Goal: Information Seeking & Learning: Learn about a topic

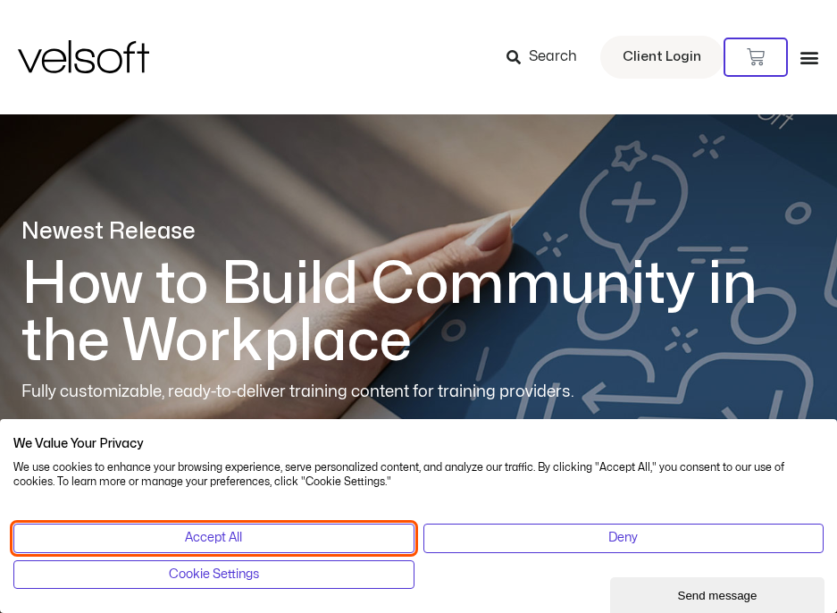
click at [317, 535] on button "Accept All" at bounding box center [213, 538] width 401 height 29
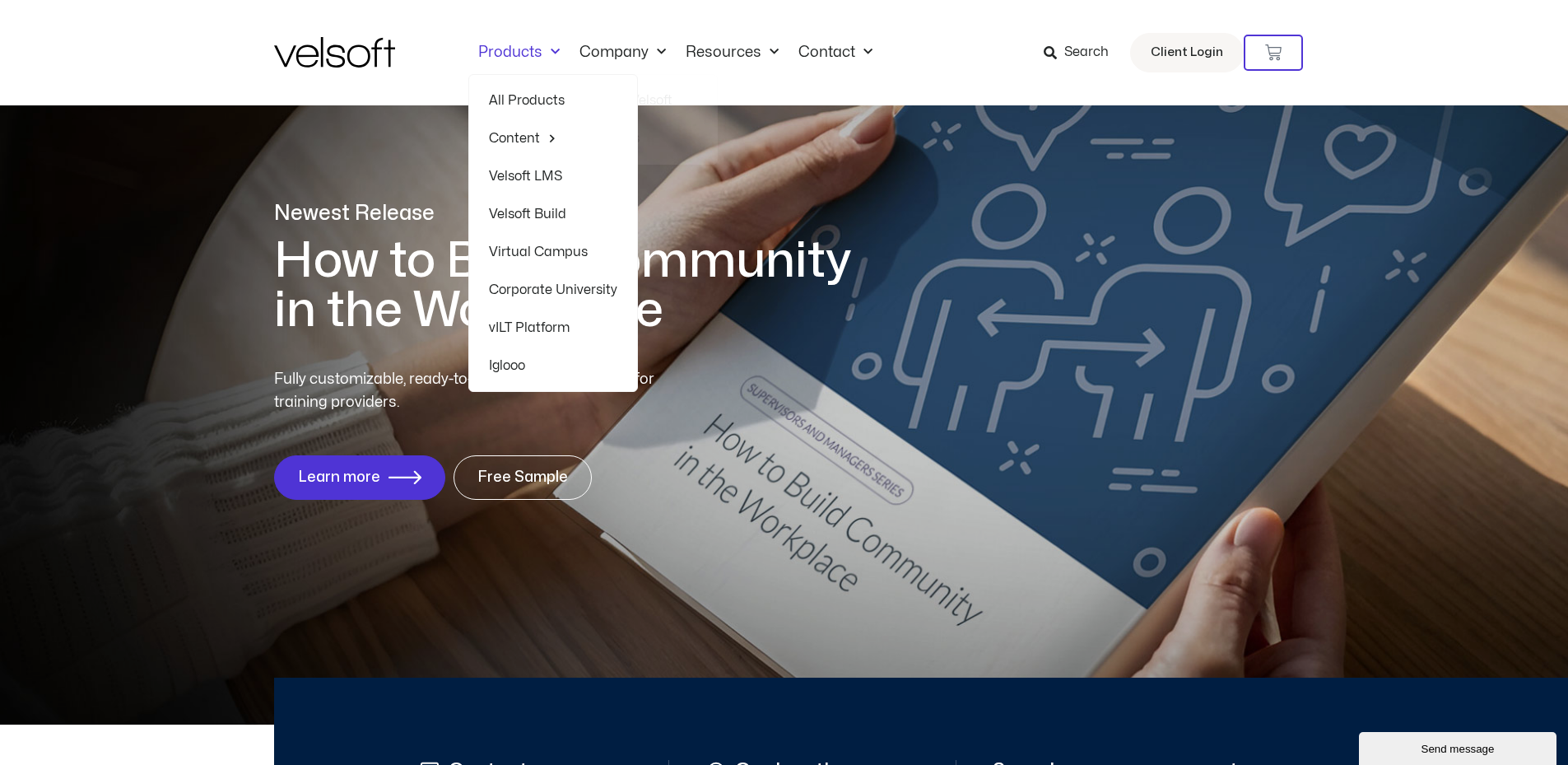
click at [381, 51] on img at bounding box center [334, 52] width 121 height 30
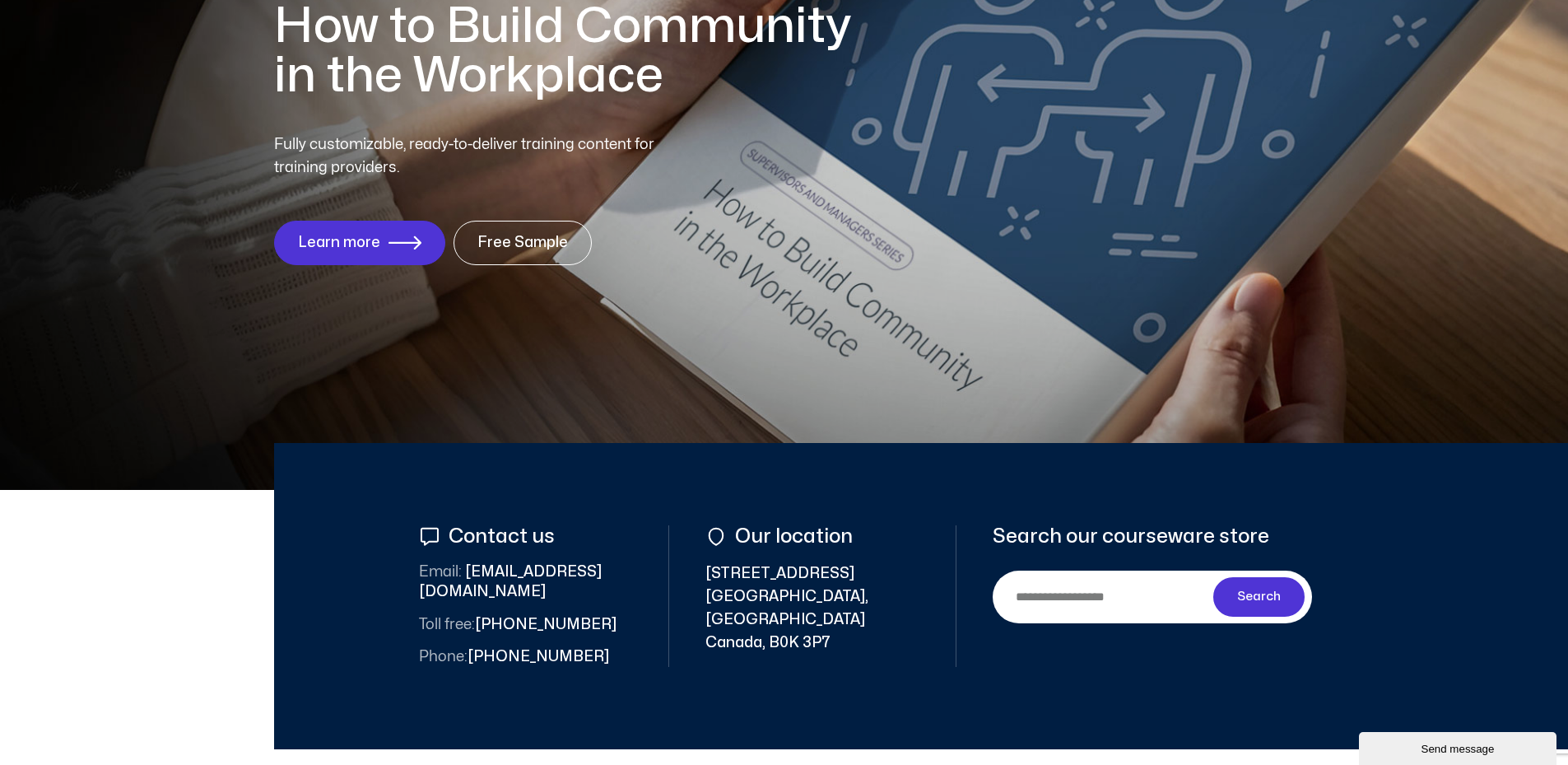
scroll to position [412, 0]
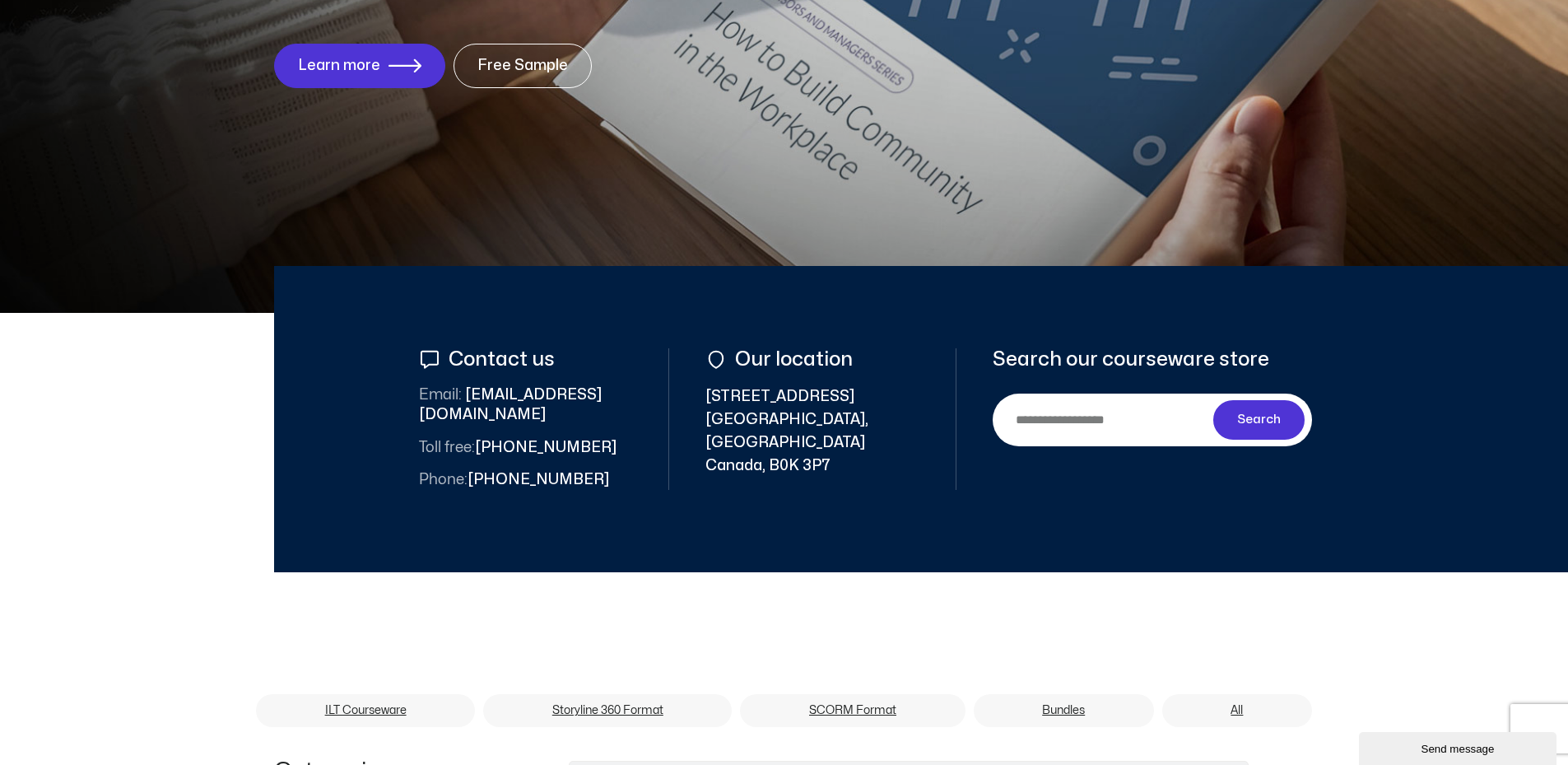
click at [1082, 422] on input "Search" at bounding box center [1106, 419] width 214 height 37
click at [766, 389] on span "[STREET_ADDRESS]" at bounding box center [813, 431] width 214 height 92
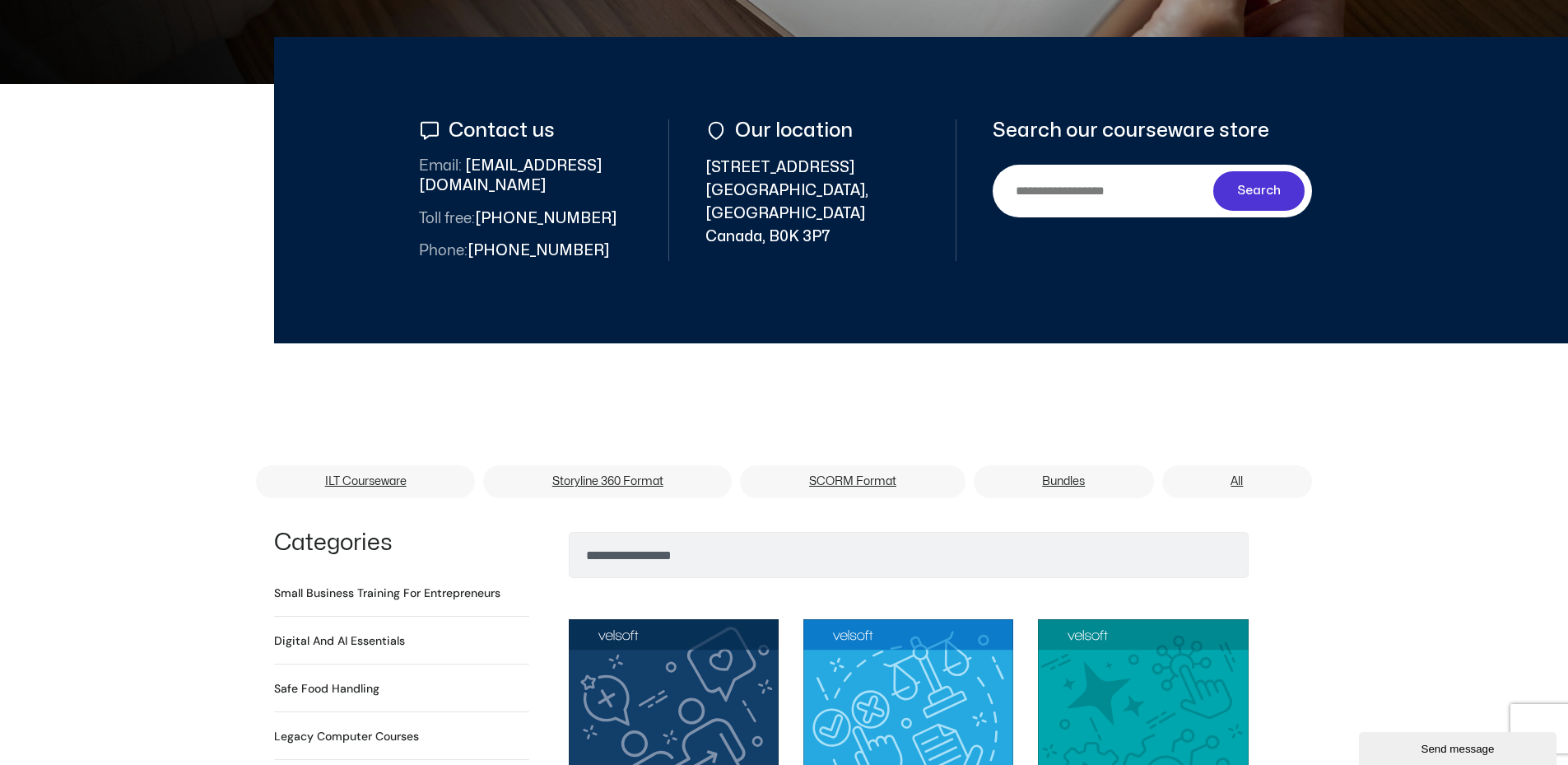
scroll to position [906, 0]
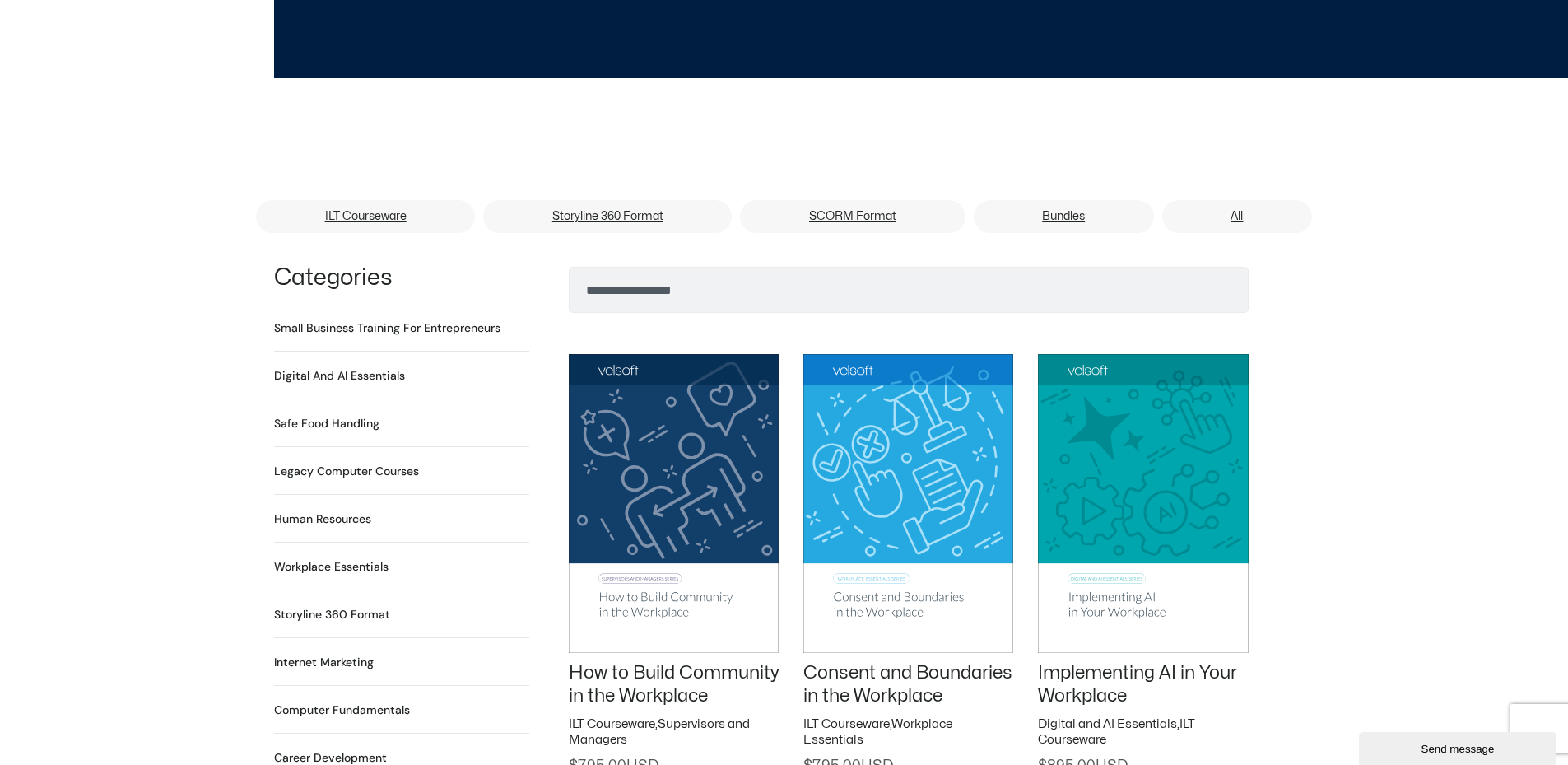
click at [920, 468] on img at bounding box center [908, 502] width 210 height 298
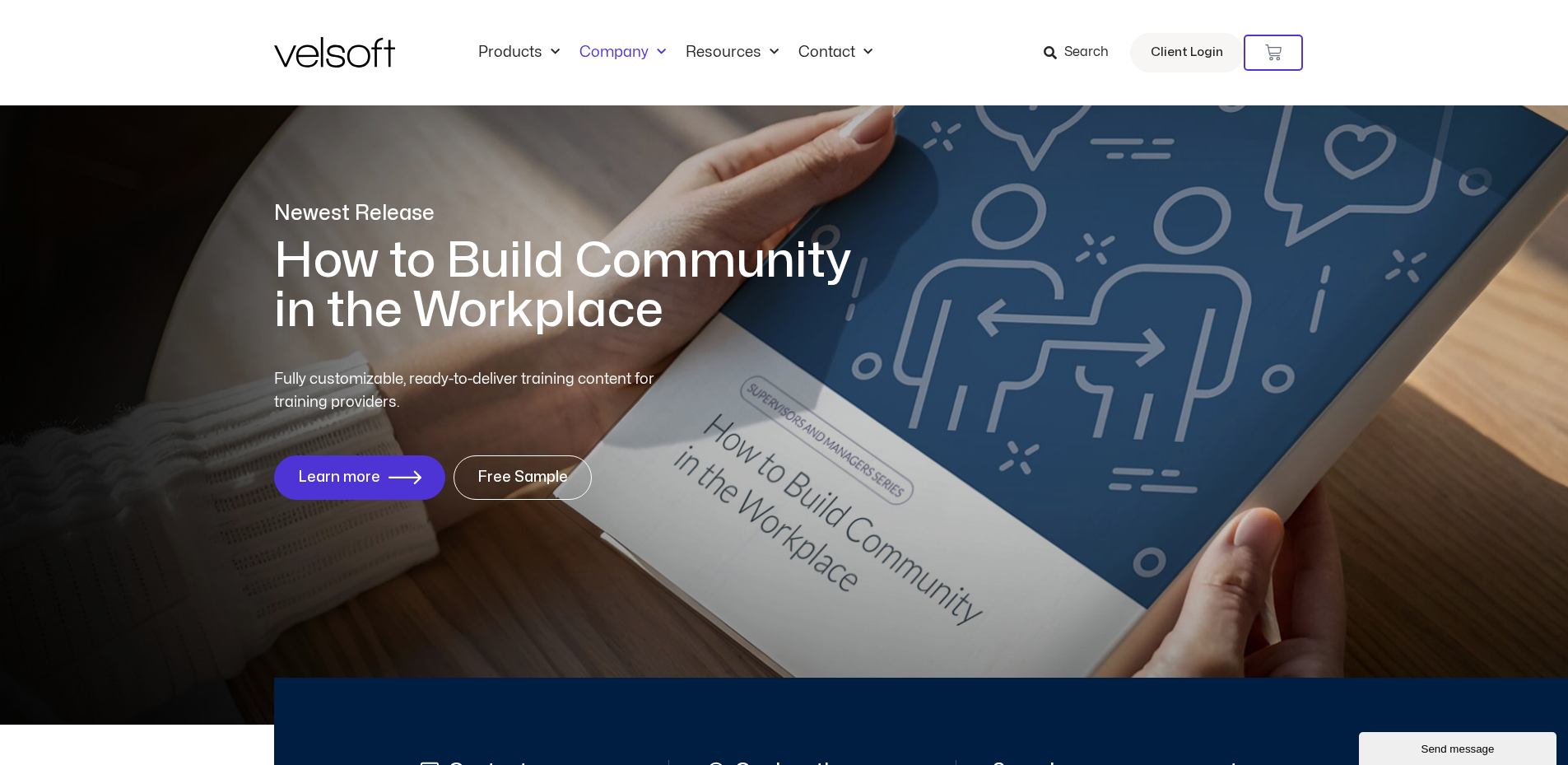
click at [596, 54] on link "Company" at bounding box center [622, 53] width 106 height 18
